Goal: Task Accomplishment & Management: Use online tool/utility

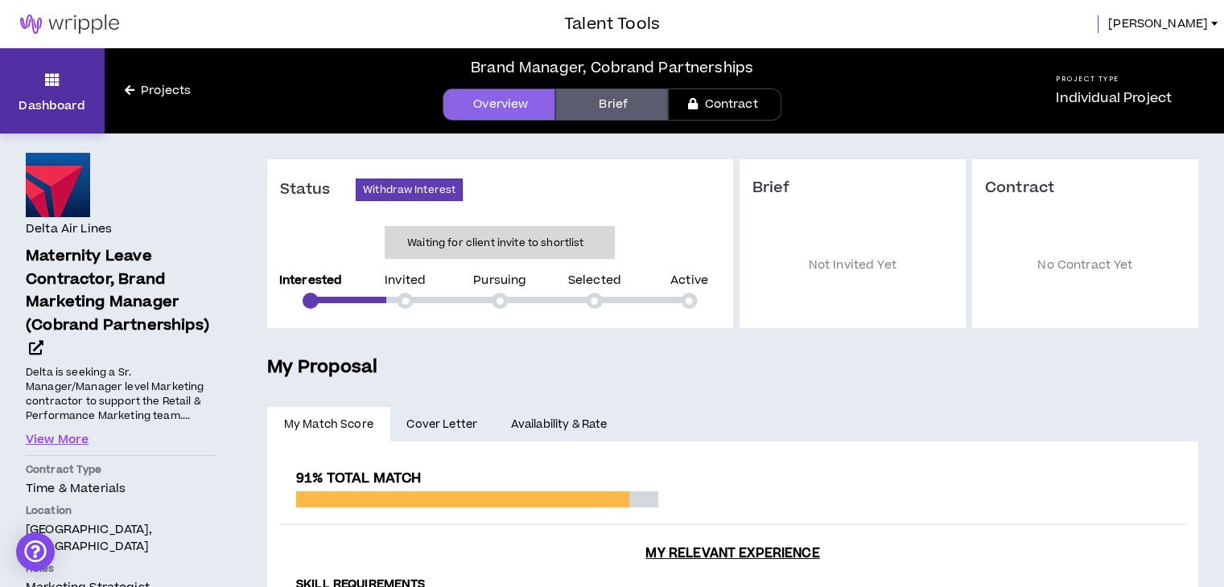
click at [43, 78] on link "Dashboard" at bounding box center [52, 90] width 105 height 85
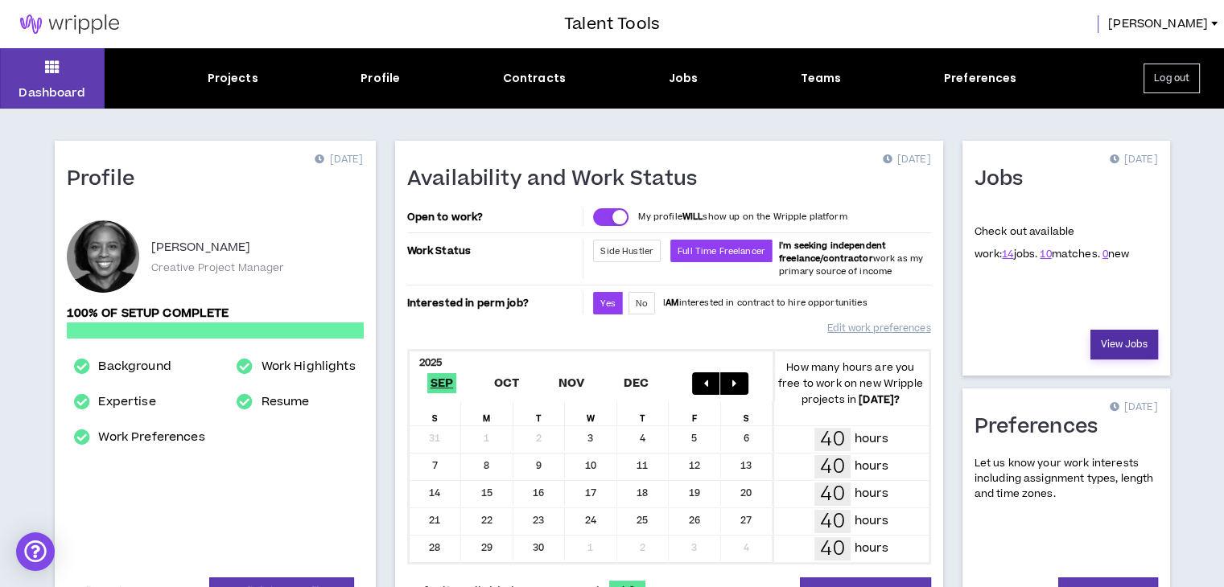
click at [1122, 341] on link "View Jobs" at bounding box center [1124, 345] width 68 height 30
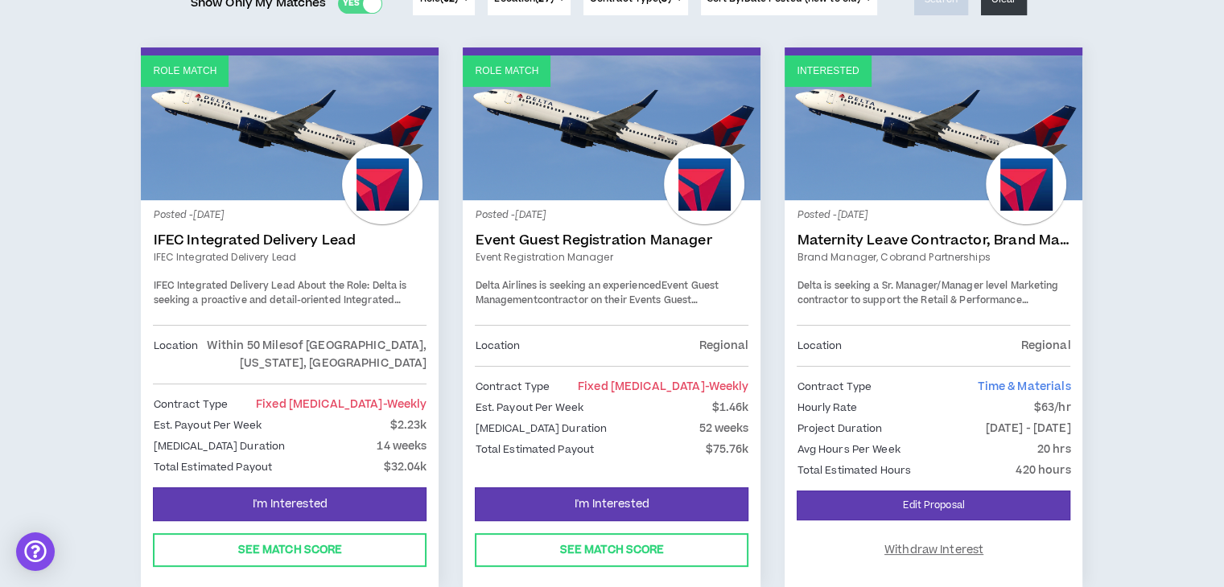
scroll to position [322, 0]
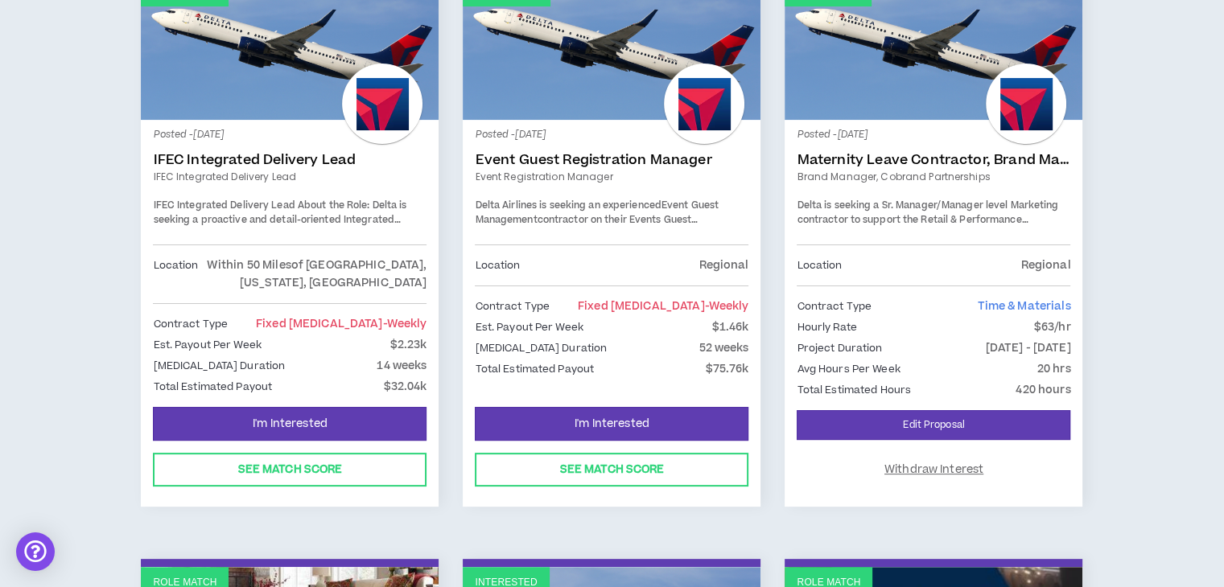
click at [540, 158] on link "Event Guest Registration Manager" at bounding box center [612, 160] width 274 height 16
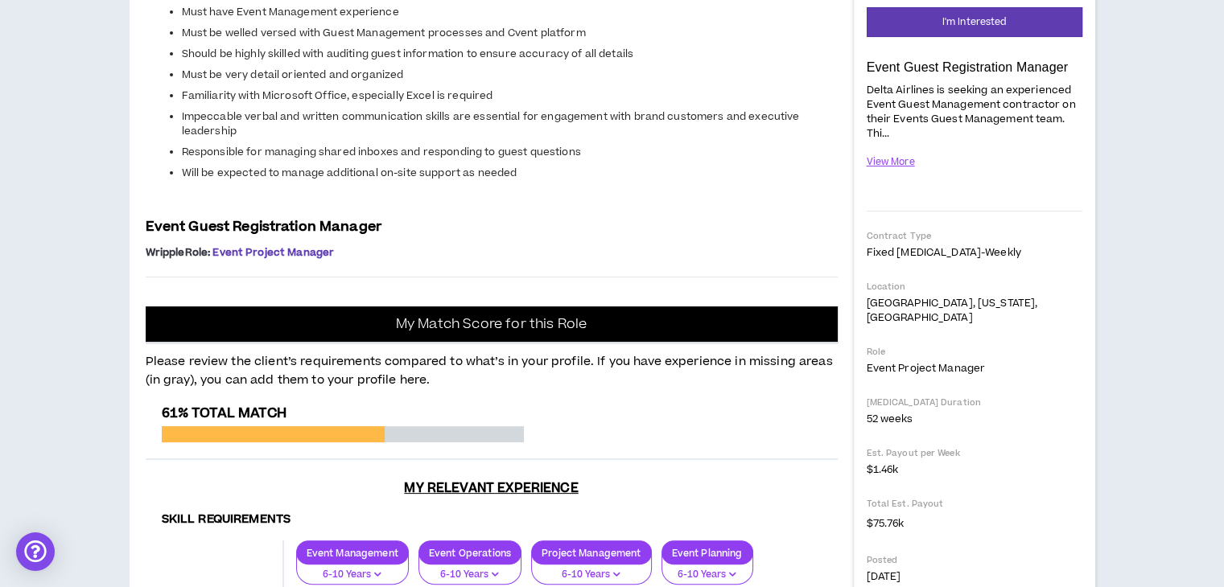
scroll to position [322, 0]
